Goal: Information Seeking & Learning: Learn about a topic

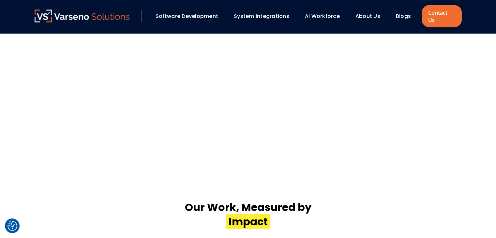
scroll to position [1271, 0]
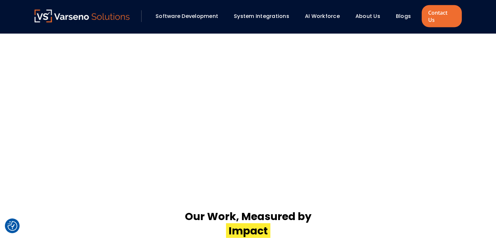
click at [403, 17] on div "Blogs" at bounding box center [405, 16] width 27 height 11
click at [400, 13] on link "Blogs" at bounding box center [403, 15] width 15 height 7
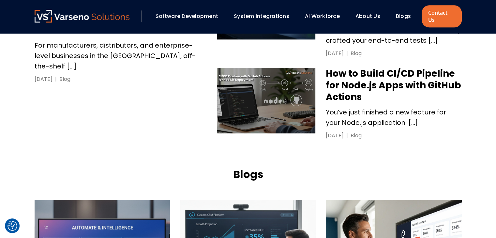
scroll to position [619, 0]
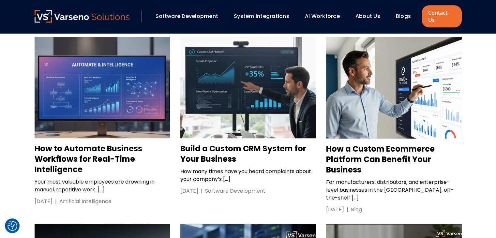
click at [58, 143] on h3 "How to Automate Business Workflows for Real-Time Intelligence" at bounding box center [102, 158] width 135 height 31
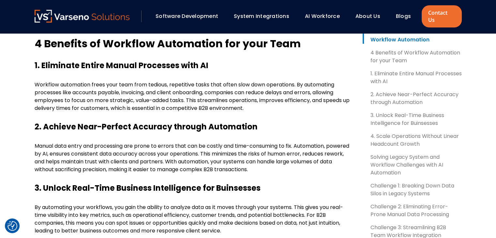
scroll to position [521, 0]
